Goal: Task Accomplishment & Management: Manage account settings

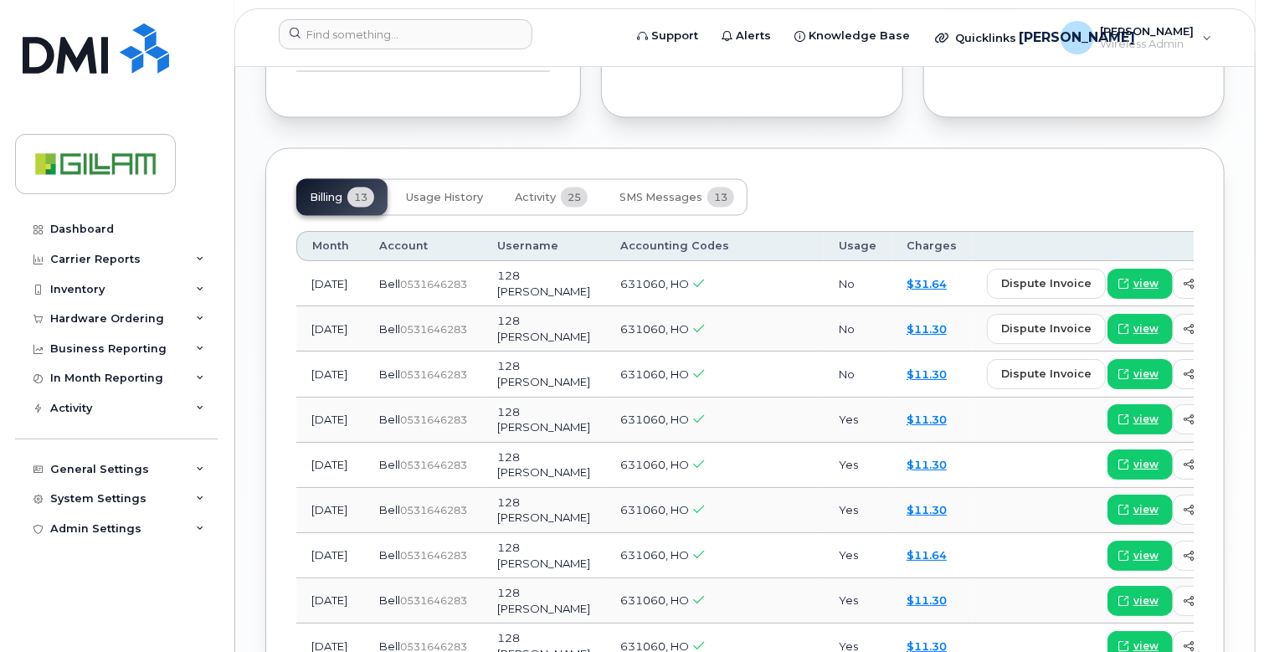
scroll to position [753, 0]
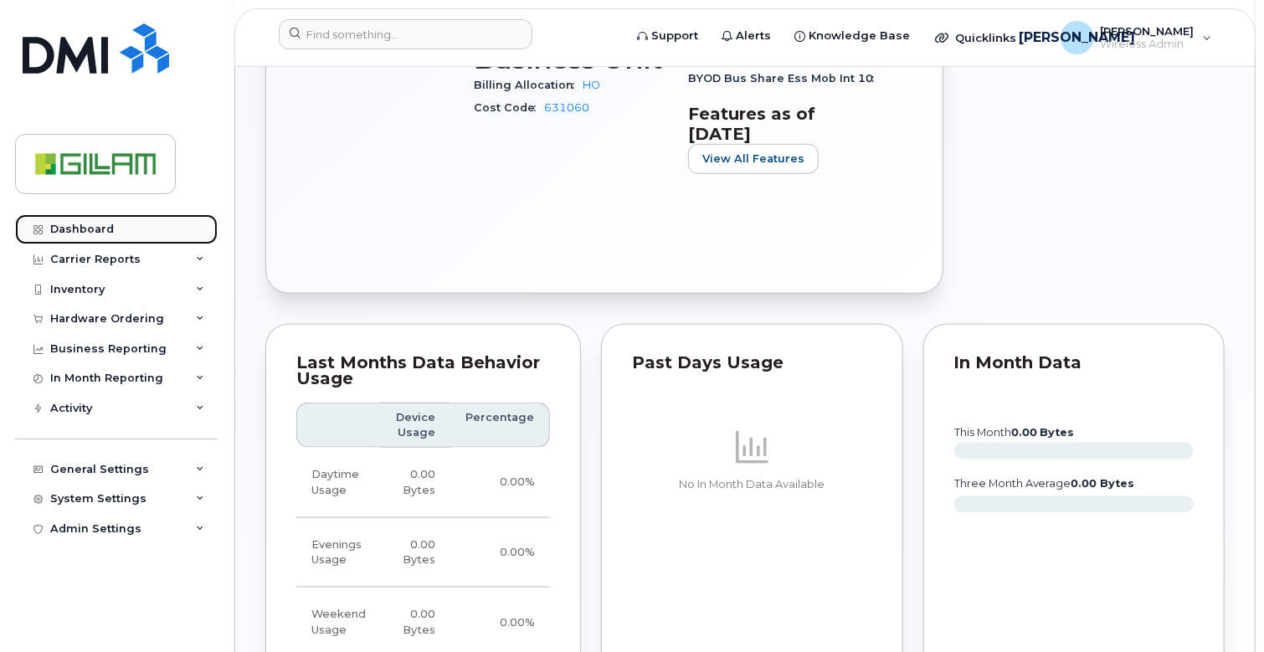
click at [54, 228] on div "Dashboard" at bounding box center [82, 229] width 64 height 13
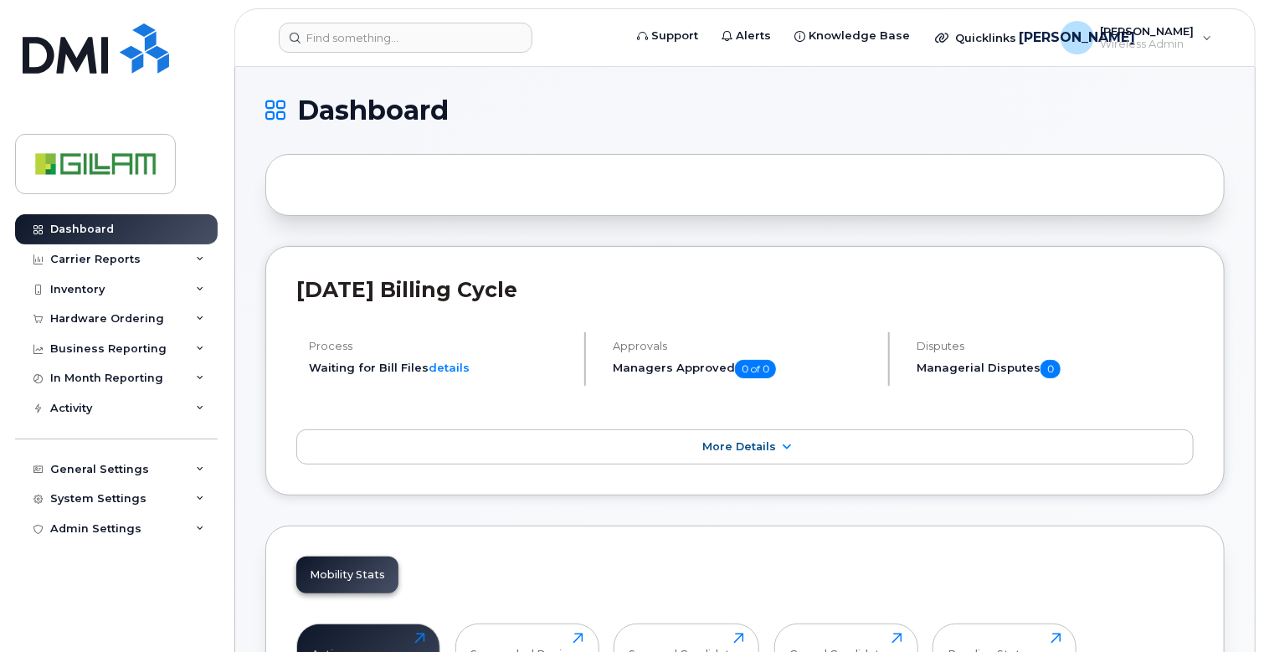
click at [496, 177] on div at bounding box center [744, 185] width 959 height 62
drag, startPoint x: 84, startPoint y: 234, endPoint x: 294, endPoint y: 193, distance: 214.0
click at [84, 234] on div "Dashboard" at bounding box center [82, 229] width 64 height 13
click at [315, 187] on div at bounding box center [744, 185] width 959 height 62
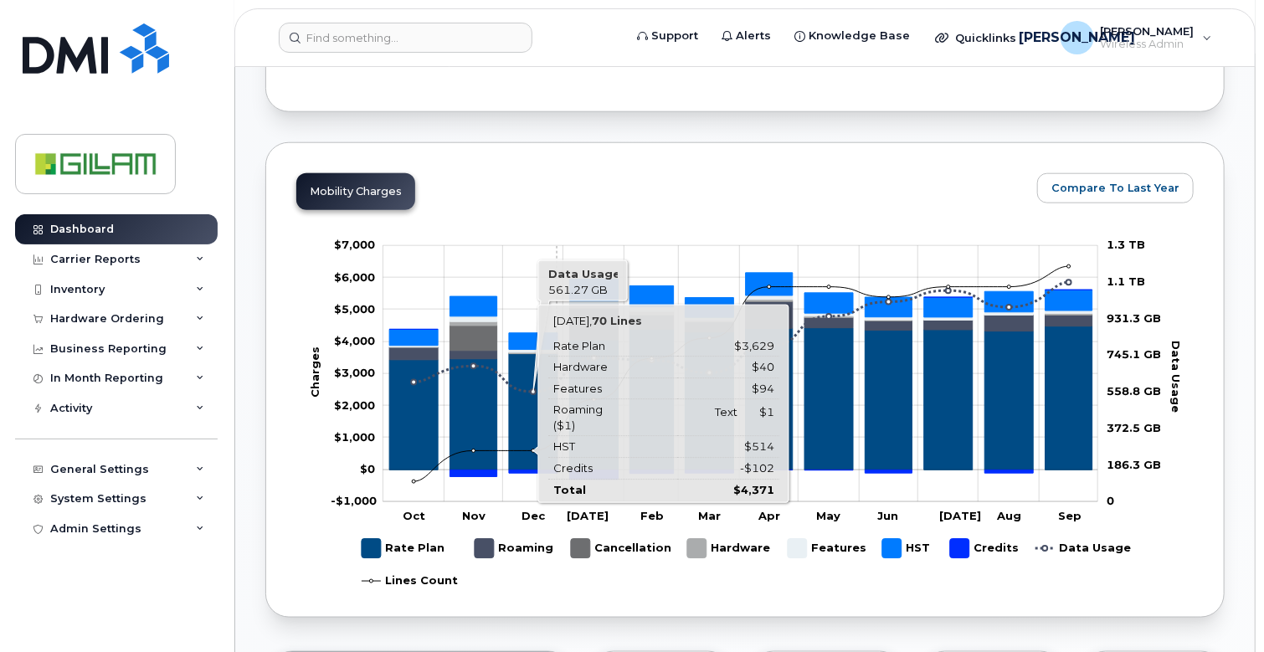
scroll to position [335, 0]
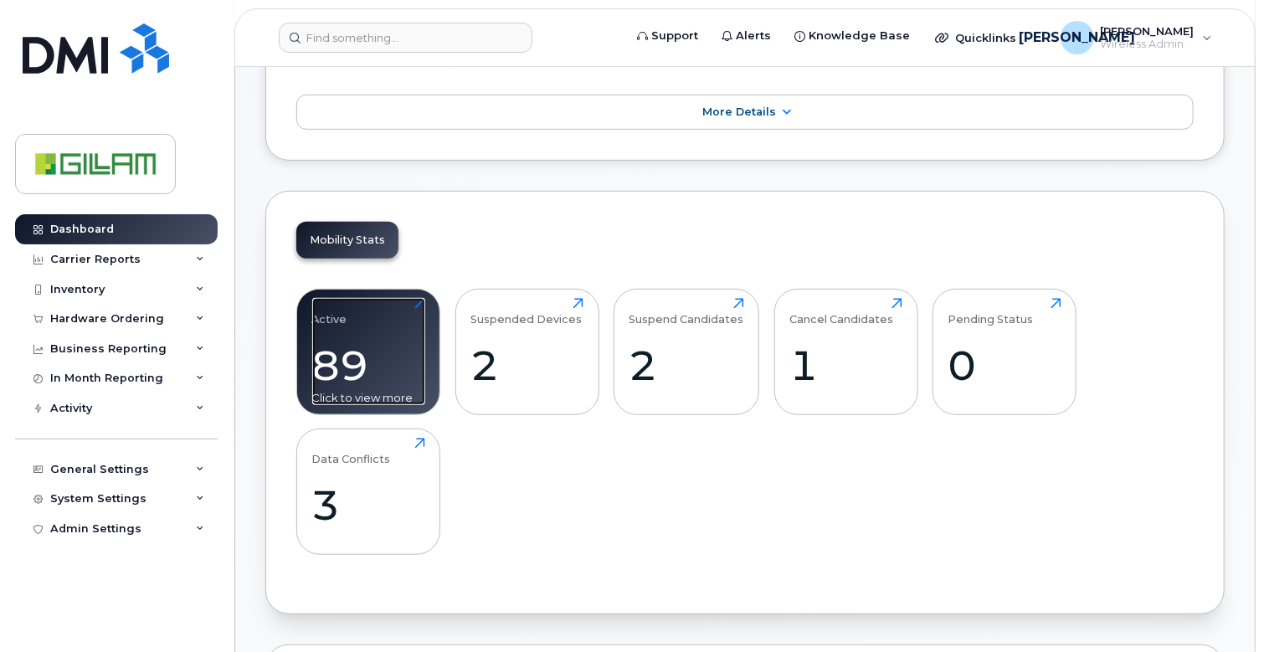
click at [386, 347] on div "89" at bounding box center [368, 365] width 113 height 49
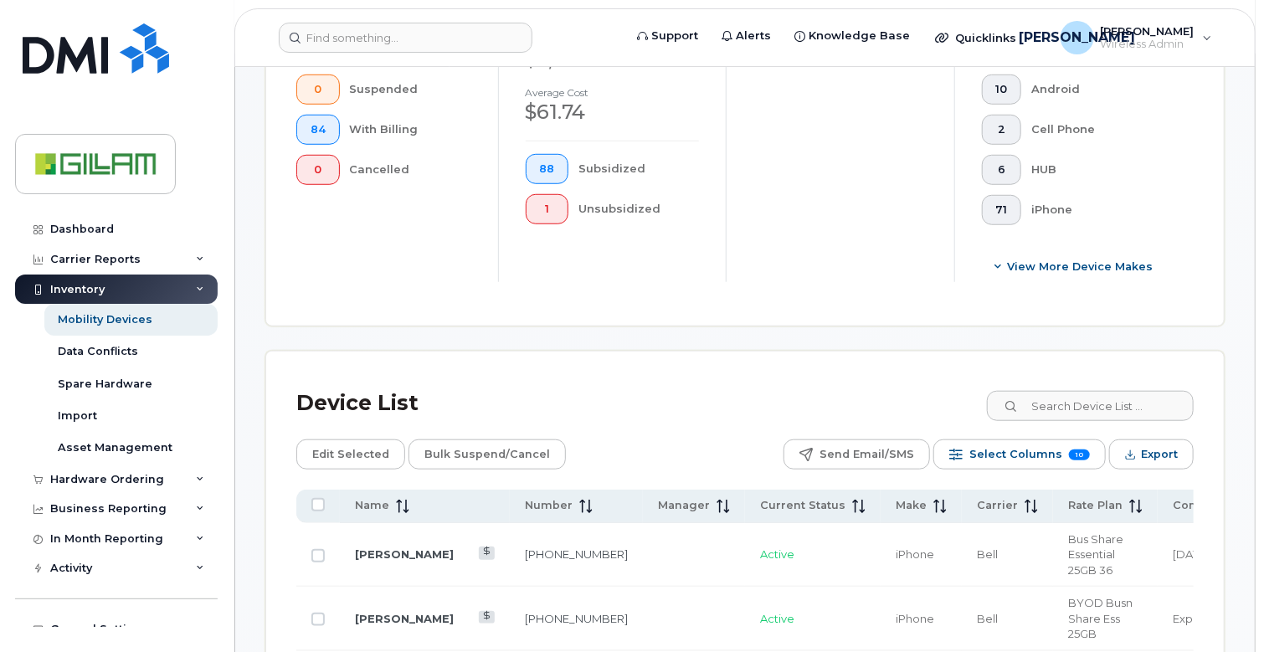
scroll to position [595, 0]
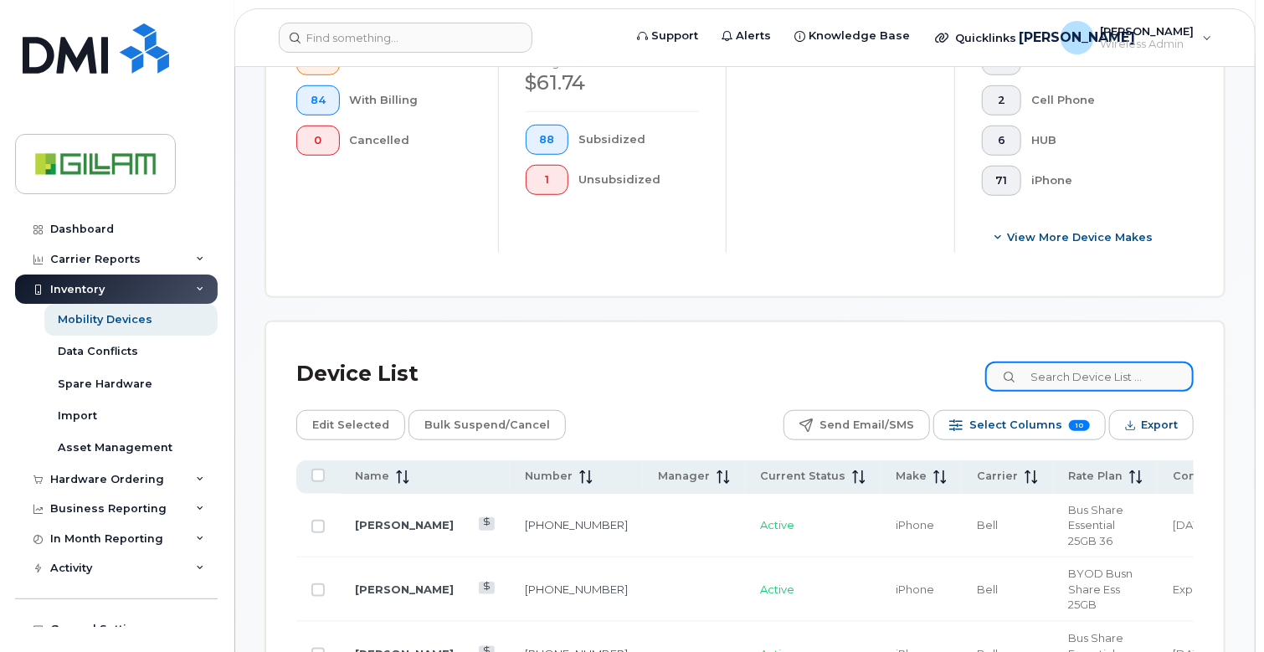
click at [1091, 371] on input at bounding box center [1089, 377] width 208 height 30
type input "DENNIS"
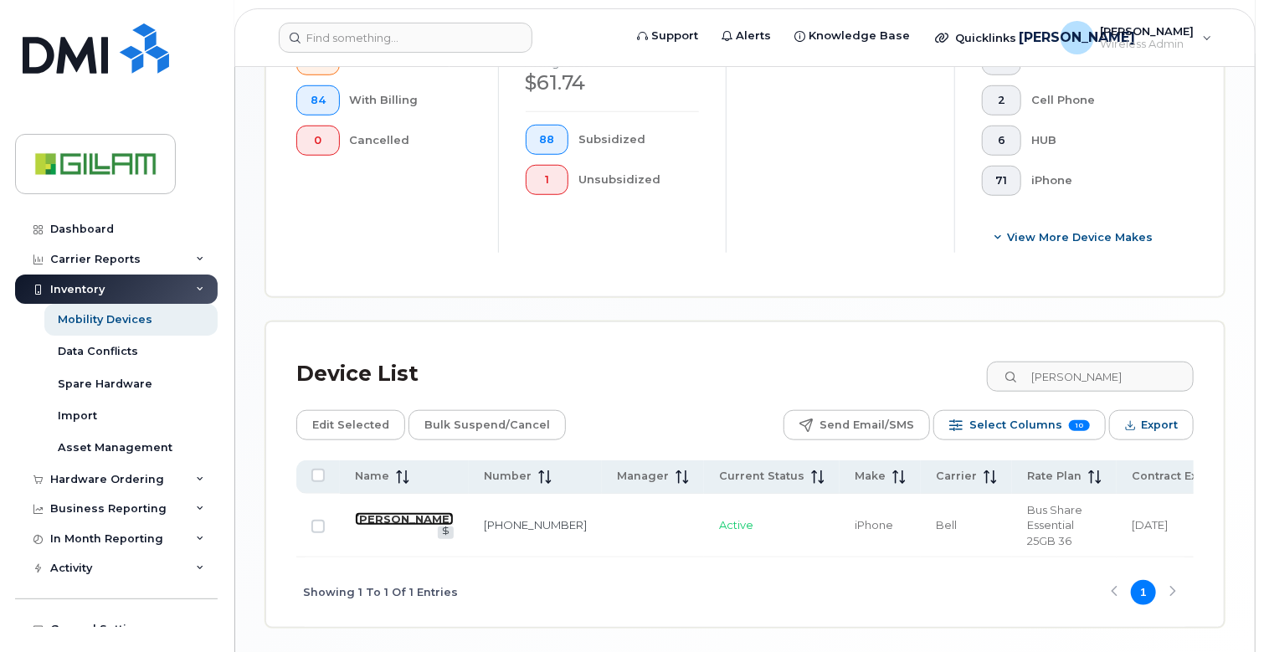
click at [375, 512] on link "Dennis Monague" at bounding box center [404, 518] width 99 height 13
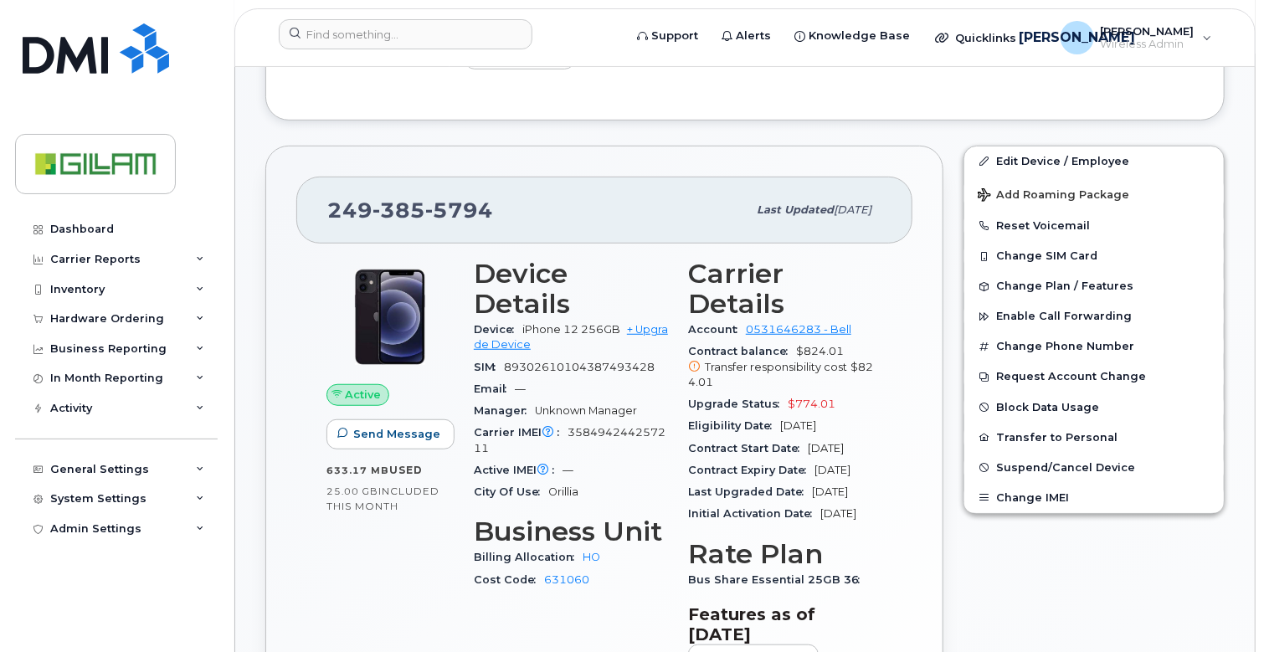
scroll to position [403, 0]
click at [1057, 157] on link "Edit Device / Employee" at bounding box center [1093, 161] width 259 height 30
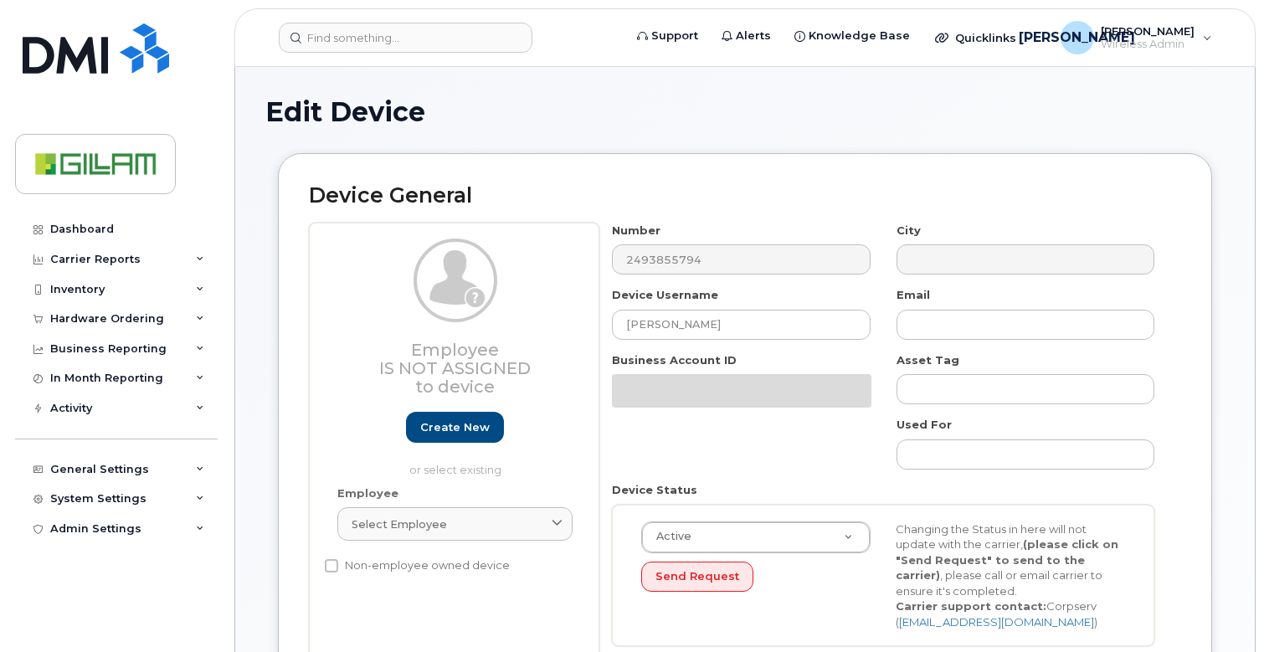
select select "5784026"
select select "81085"
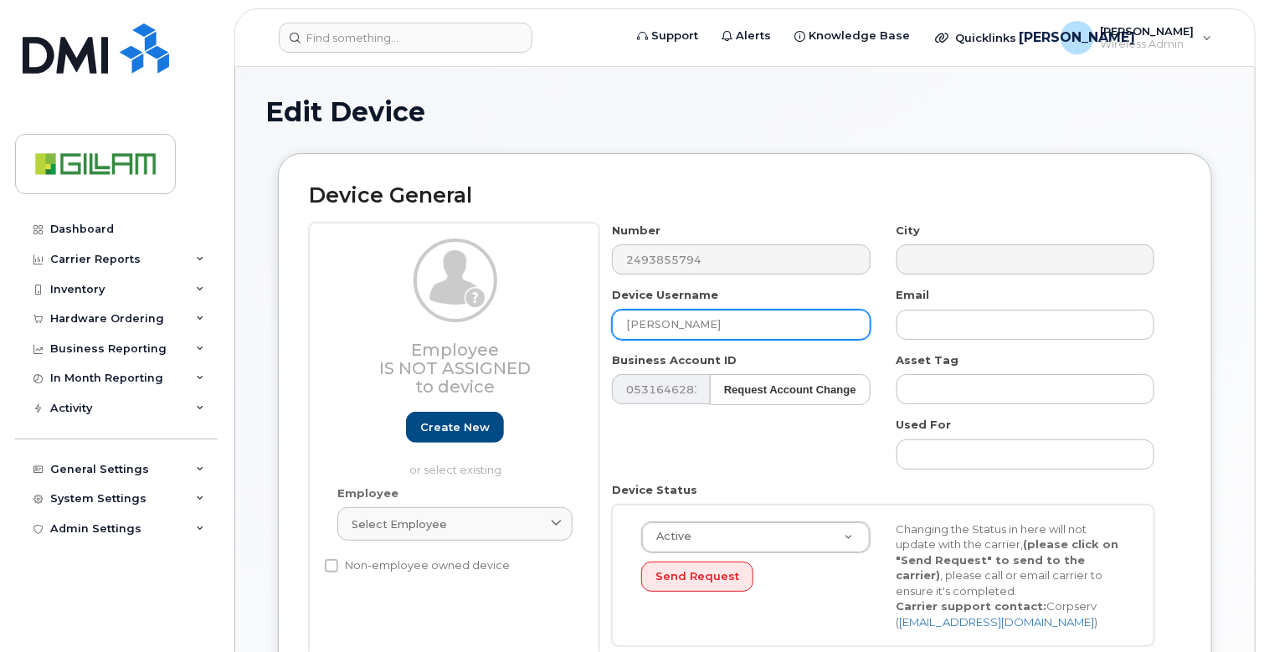
click at [626, 329] on input "[PERSON_NAME]" at bounding box center [741, 325] width 258 height 30
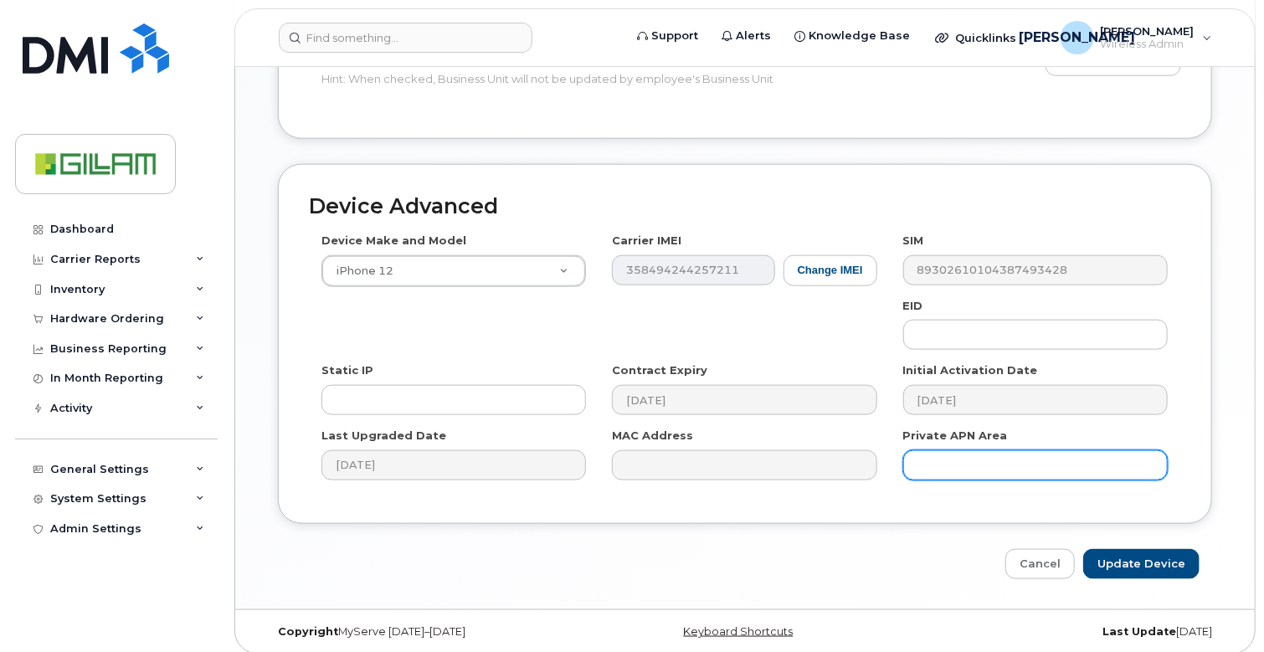
scroll to position [847, 0]
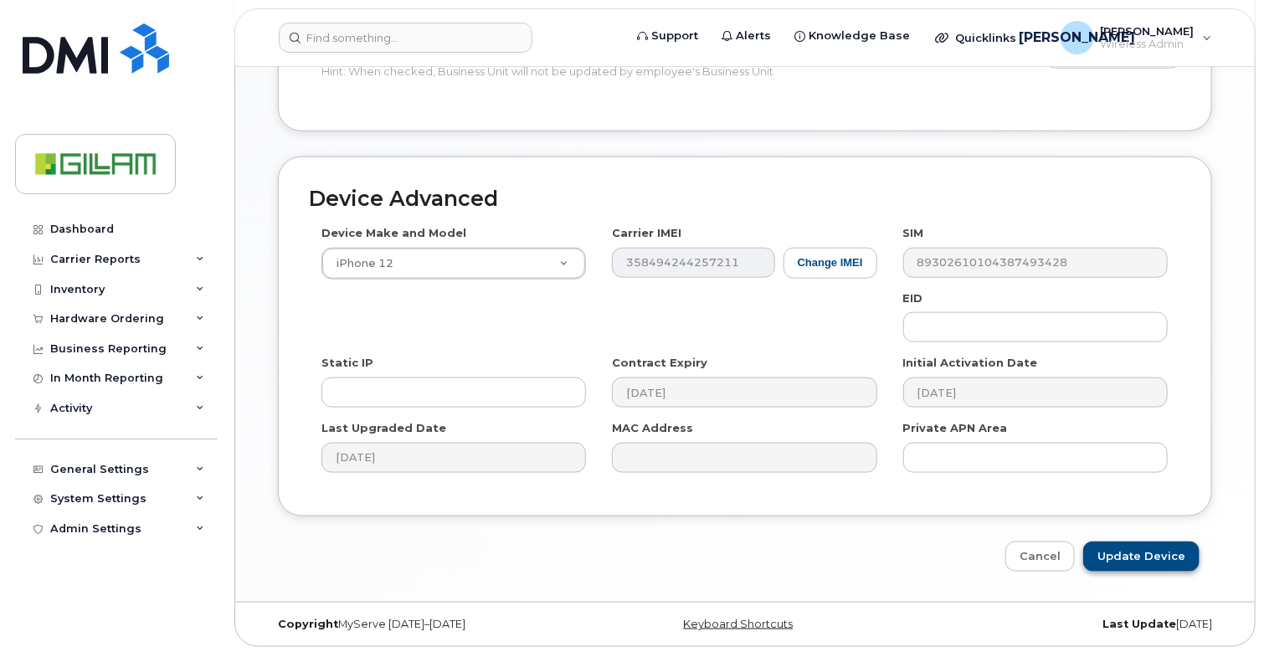
type input "FORMERLY - [PERSON_NAME]"
drag, startPoint x: 1155, startPoint y: 550, endPoint x: 1143, endPoint y: 542, distance: 13.9
click at [1155, 549] on input "Update Device" at bounding box center [1141, 556] width 116 height 31
type input "Saving..."
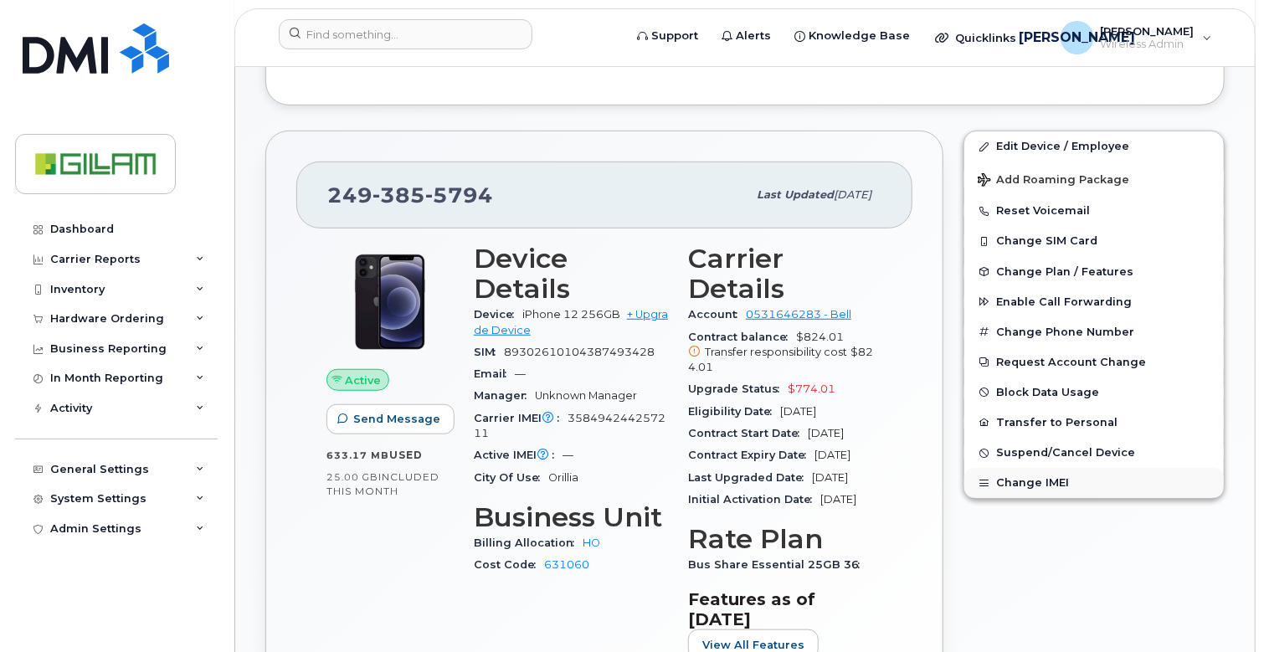
scroll to position [403, 0]
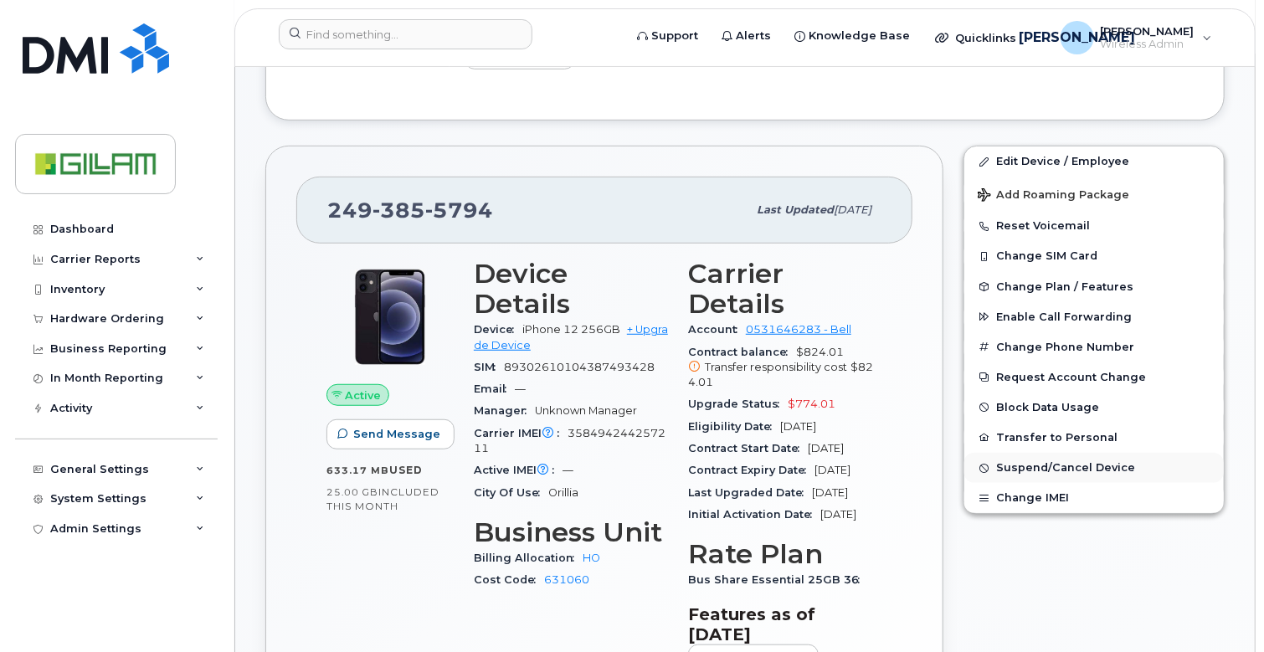
click at [1051, 464] on span "Suspend/Cancel Device" at bounding box center [1065, 468] width 139 height 13
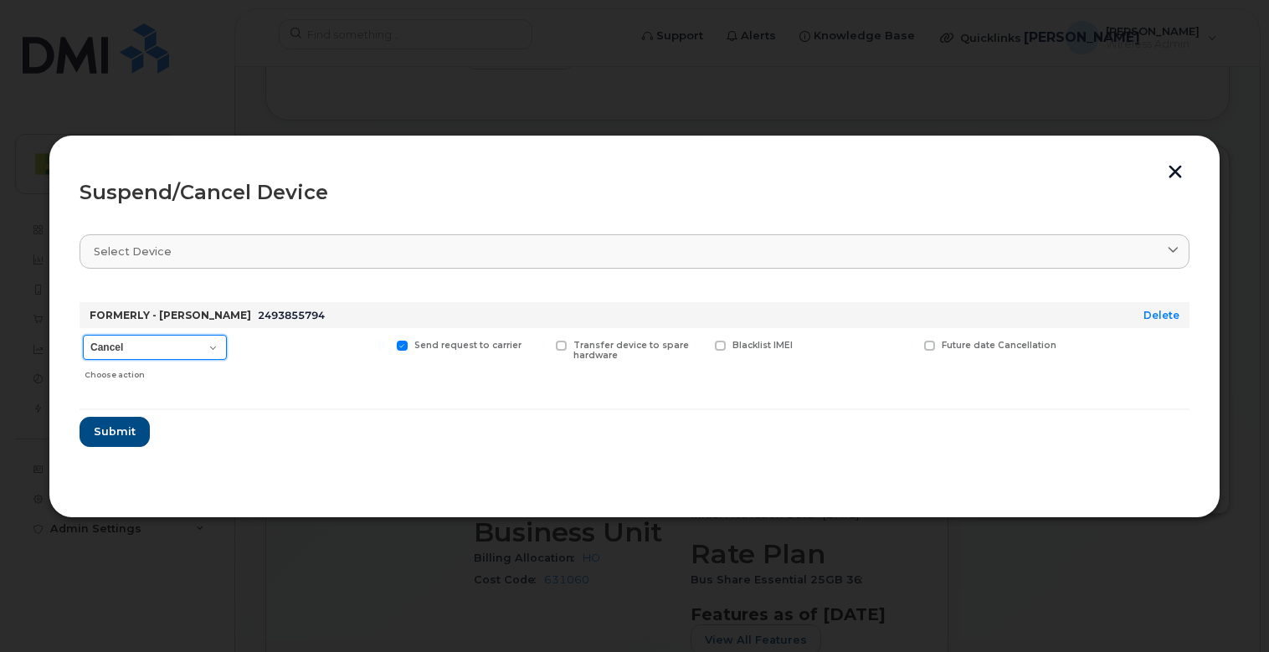
click at [133, 351] on select "Cancel Suspend - Extend Suspension Suspend - Reduced Rate Suspend - Full Rate S…" at bounding box center [155, 347] width 144 height 25
select select "[object Object]"
click at [83, 335] on select "Cancel Suspend - Extend Suspension Suspend - Reduced Rate Suspend - Full Rate S…" at bounding box center [155, 347] width 144 height 25
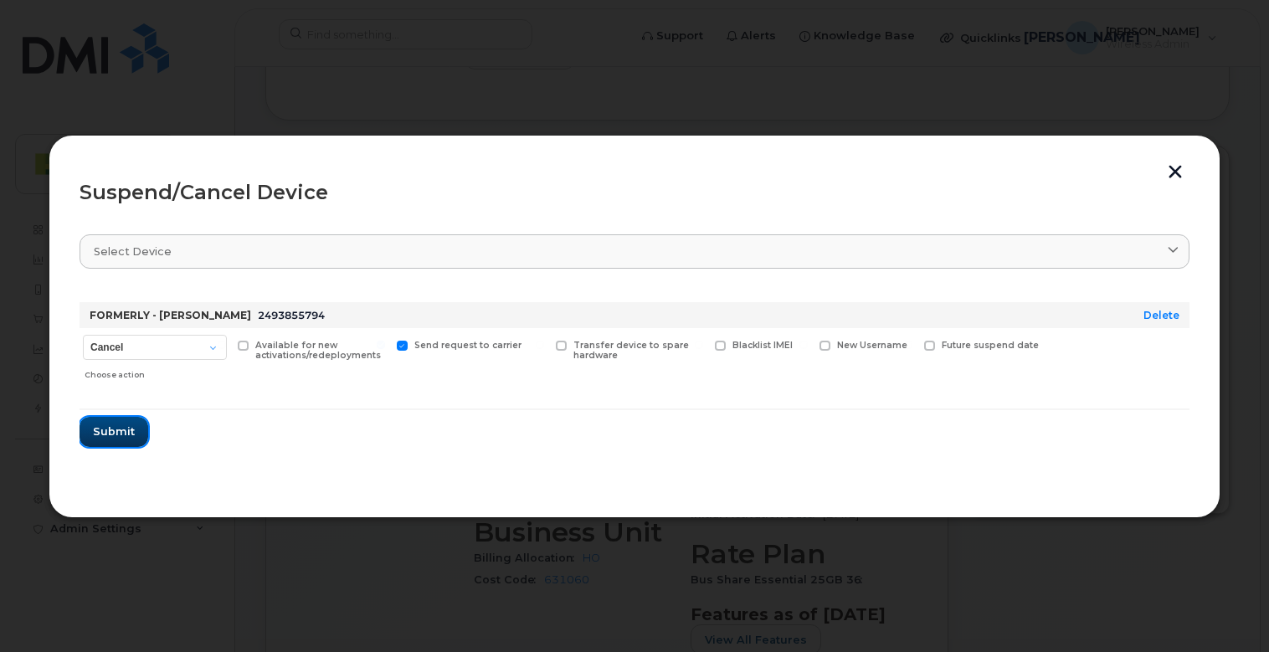
click at [126, 431] on span "Submit" at bounding box center [114, 431] width 42 height 16
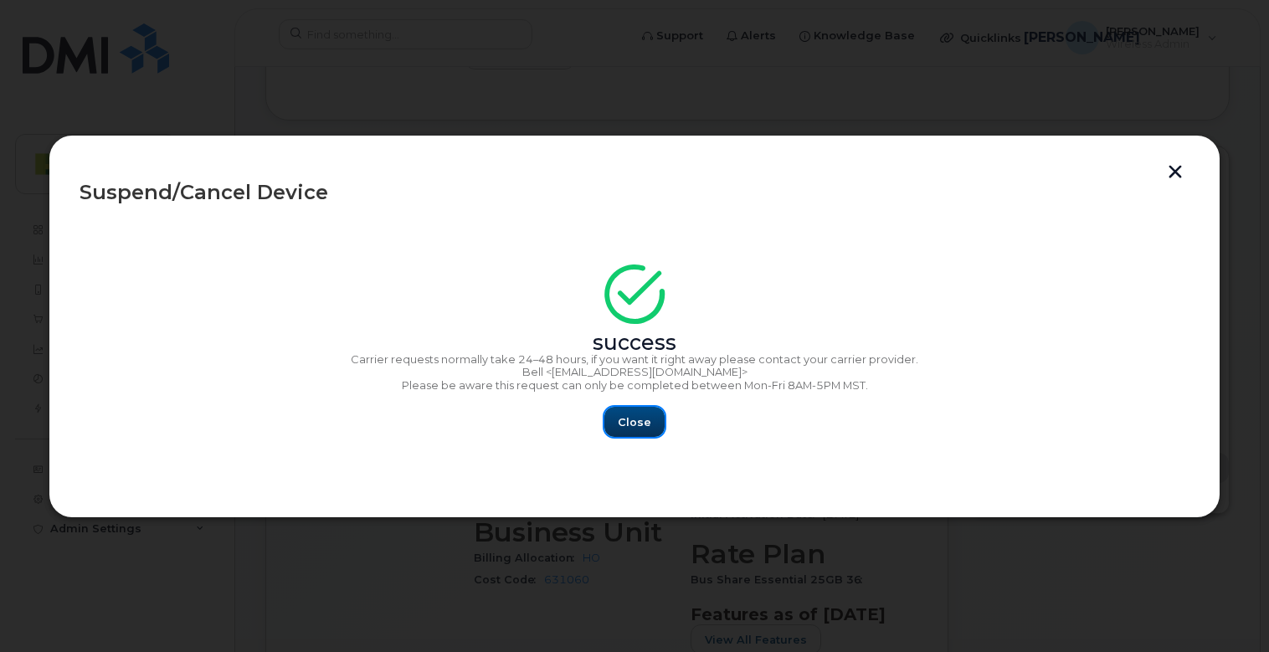
click at [633, 427] on span "Close" at bounding box center [634, 422] width 33 height 16
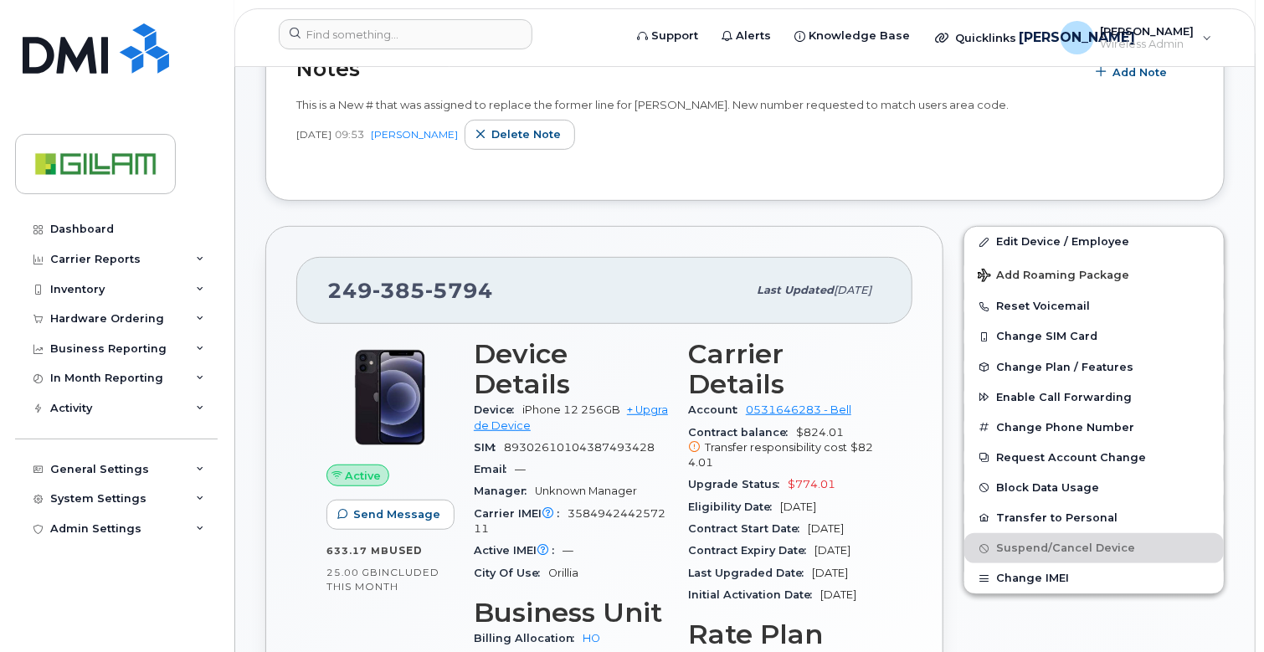
scroll to position [502, 0]
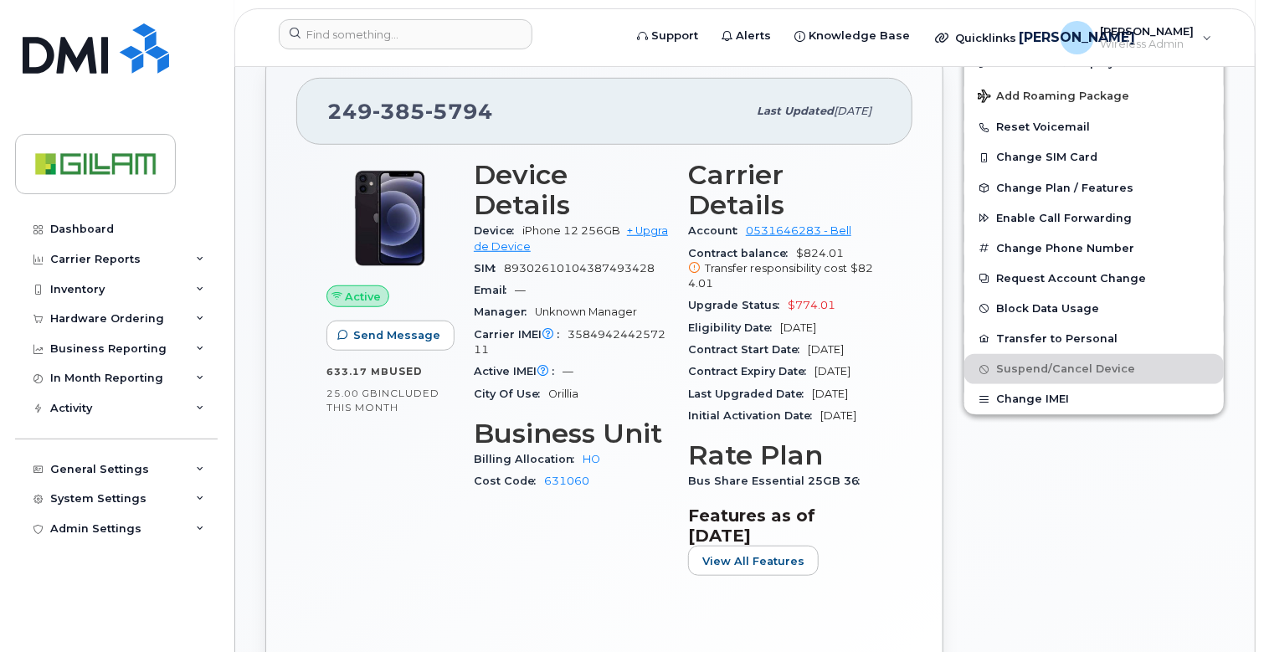
click at [1076, 507] on div "Edit Device / Employee Add Roaming Package Reset Voicemail Change SIM Card Chan…" at bounding box center [1093, 371] width 281 height 669
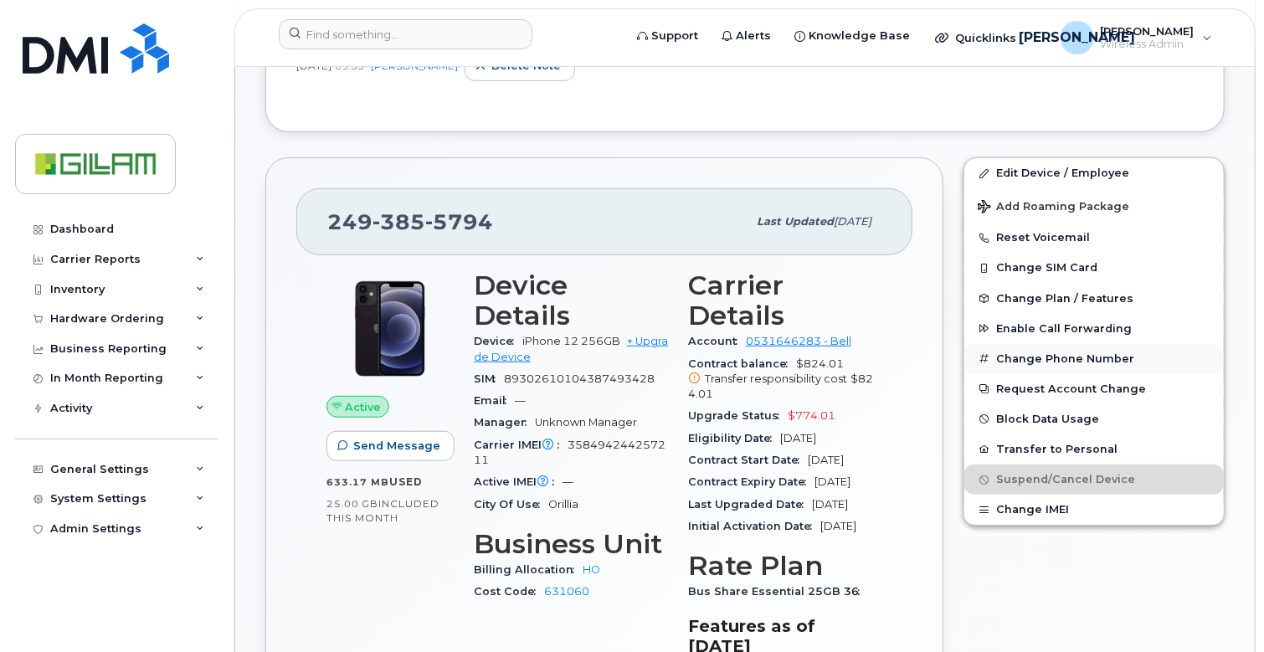
scroll to position [167, 0]
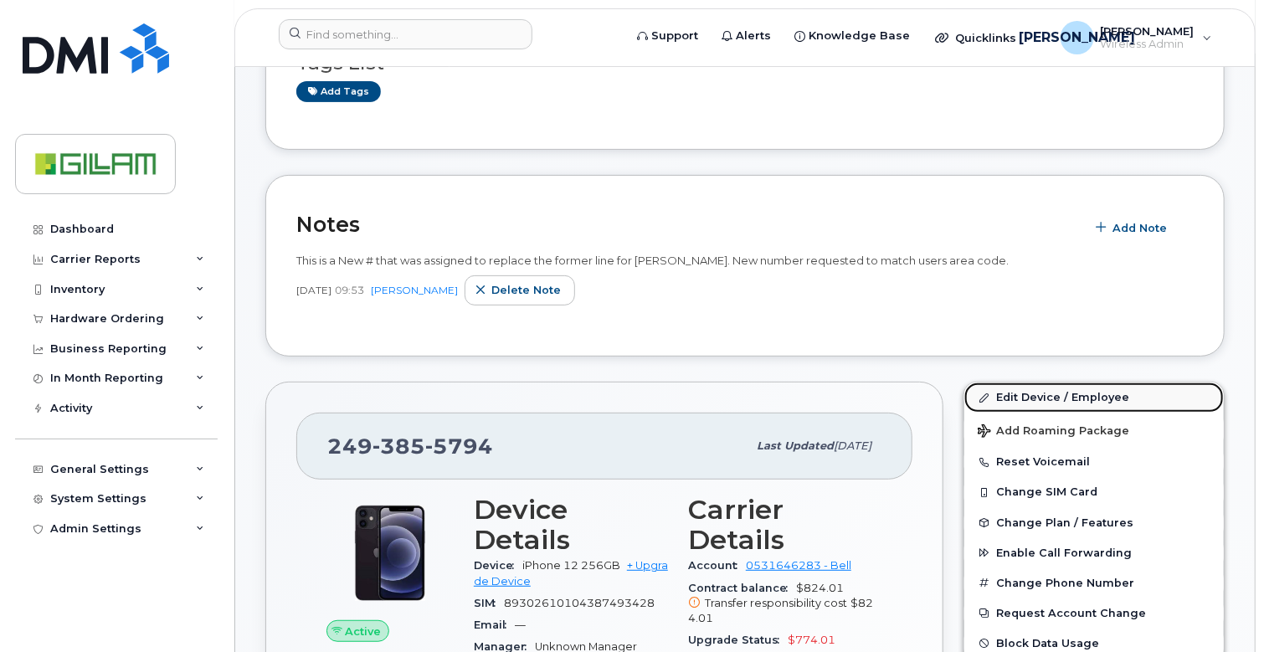
click at [1045, 397] on link "Edit Device / Employee" at bounding box center [1093, 397] width 259 height 30
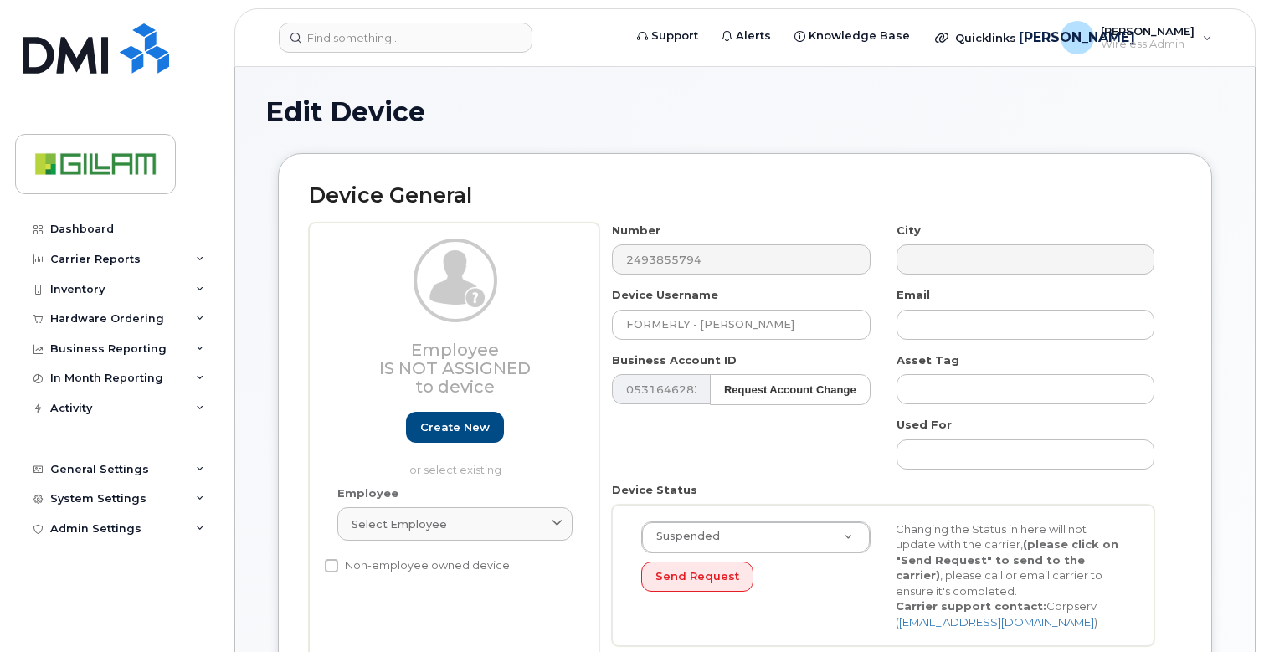
select select "5784026"
select select "81085"
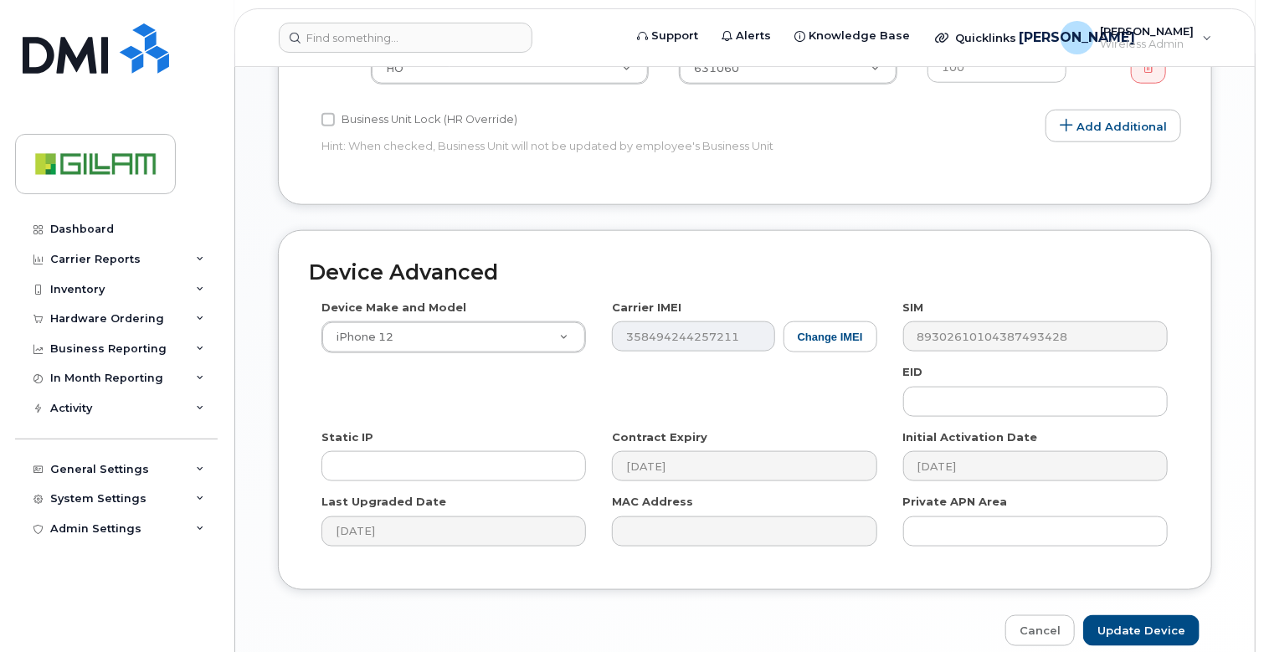
scroll to position [898, 0]
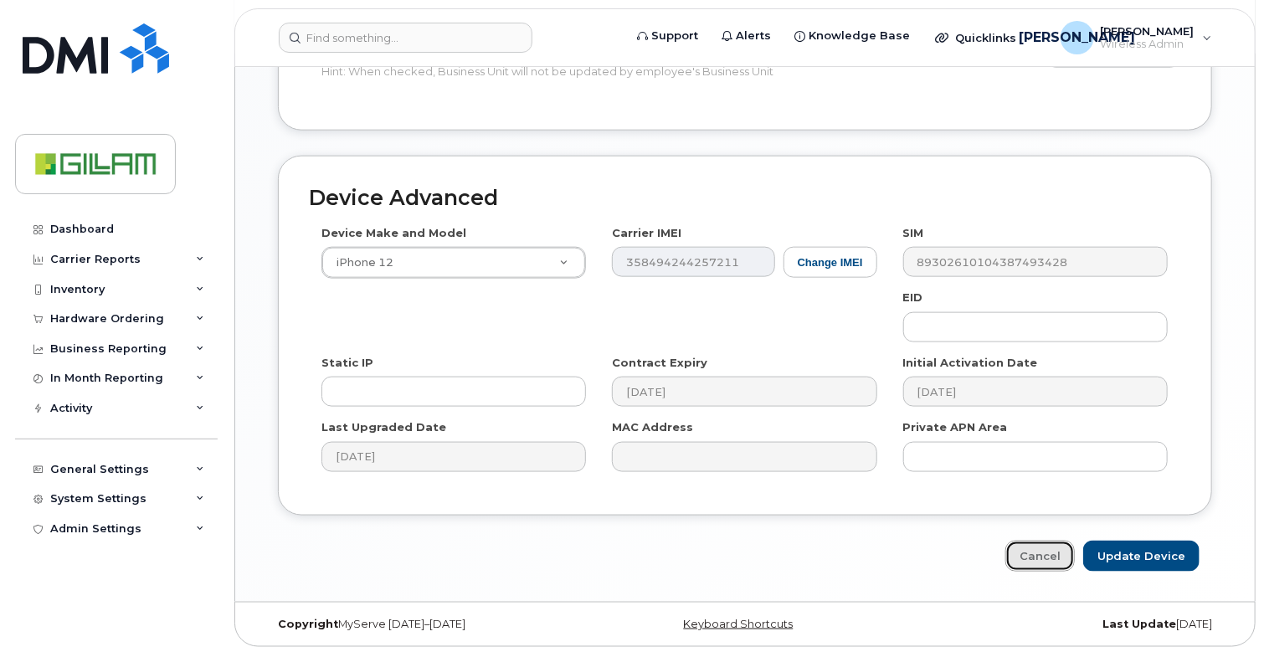
click at [1048, 549] on link "Cancel" at bounding box center [1039, 556] width 69 height 31
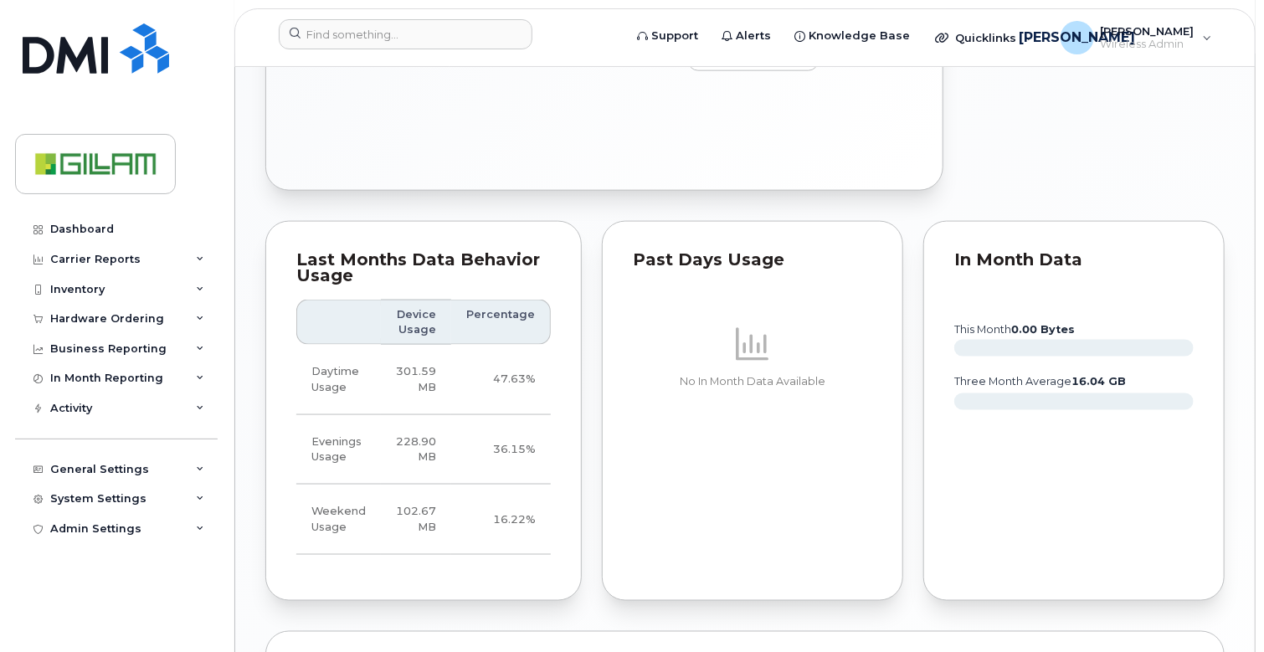
scroll to position [1486, 0]
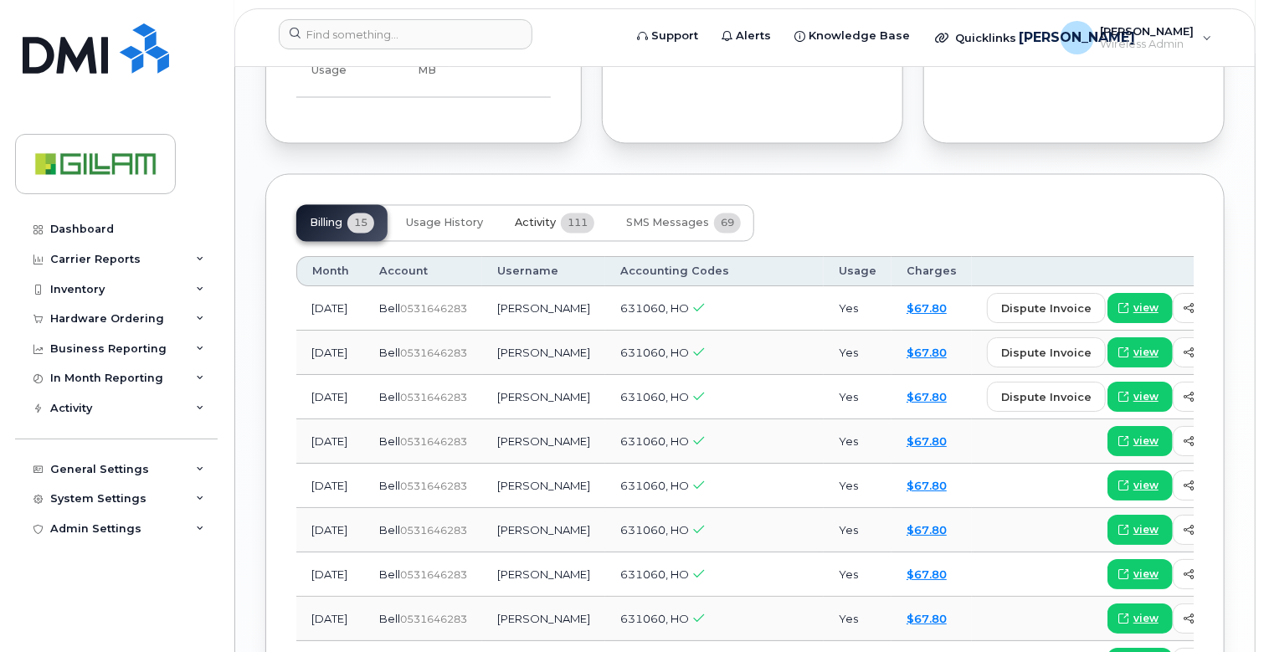
drag, startPoint x: 526, startPoint y: 262, endPoint x: 538, endPoint y: 264, distance: 12.7
click at [526, 230] on span "Activity" at bounding box center [535, 223] width 41 height 13
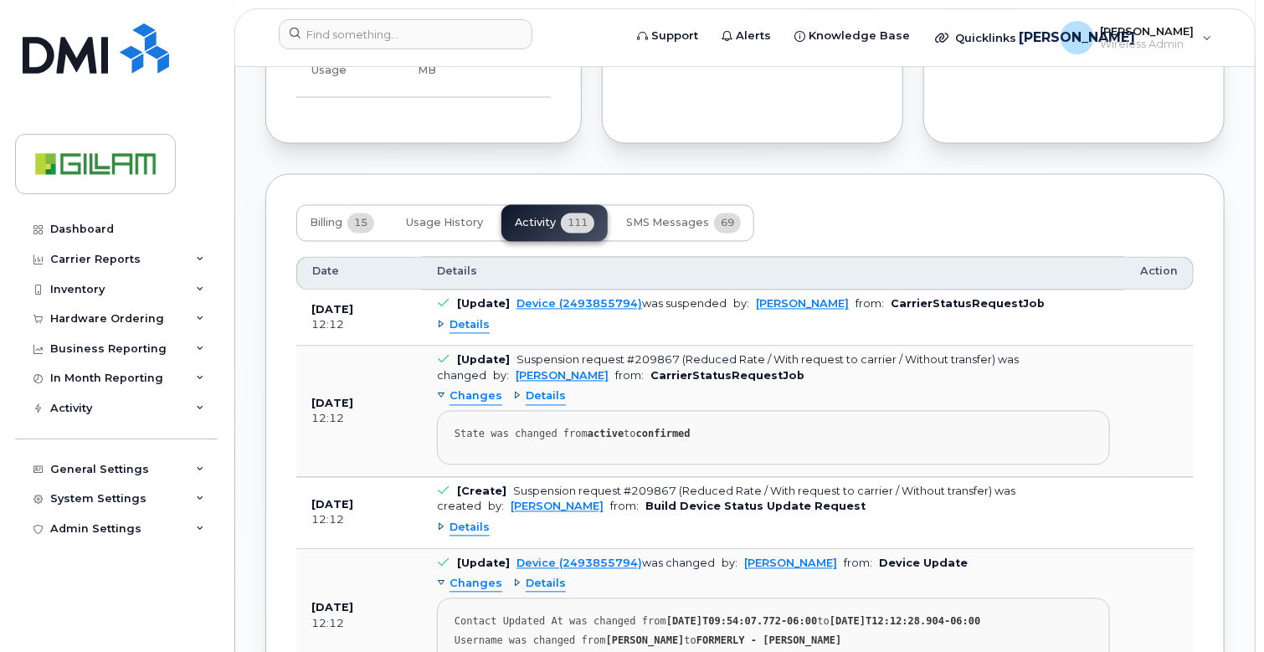
click at [439, 334] on div "Details" at bounding box center [463, 326] width 53 height 16
